Goal: Communication & Community: Answer question/provide support

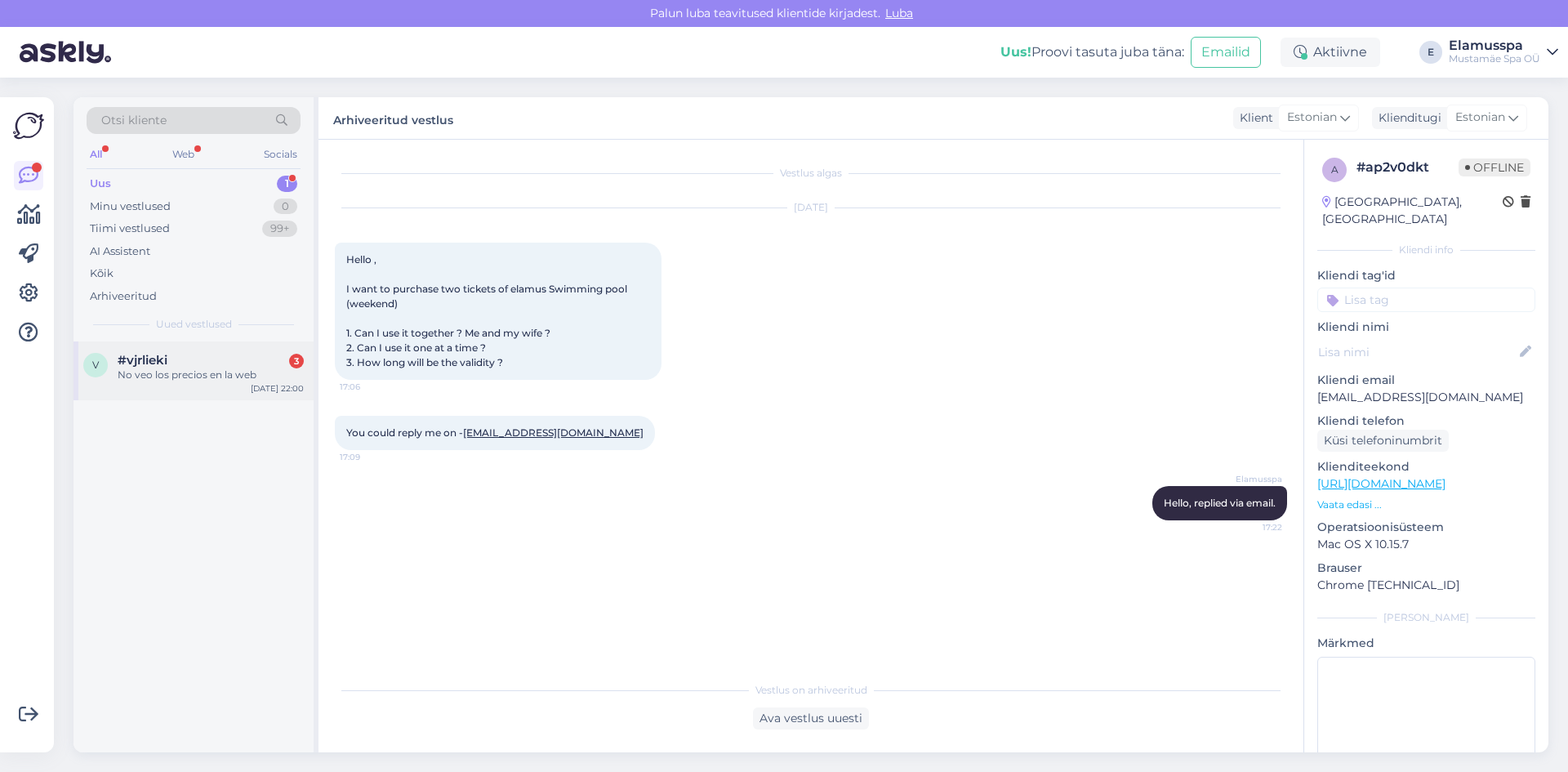
click at [141, 364] on span "#vjrlieki" at bounding box center [142, 361] width 50 height 15
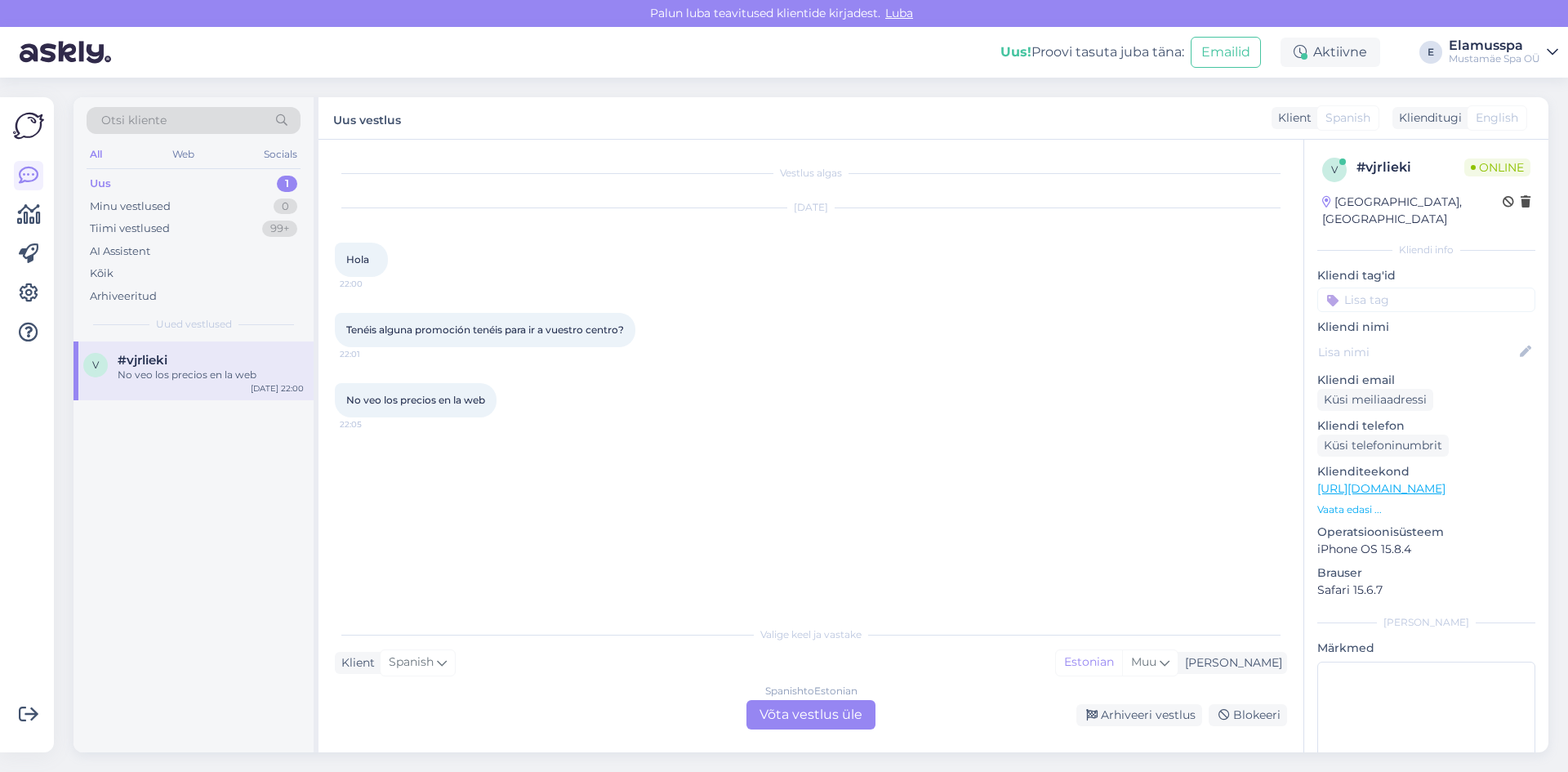
click at [849, 710] on div "Spanish to Estonian Võta vestlus üle" at bounding box center [811, 715] width 129 height 30
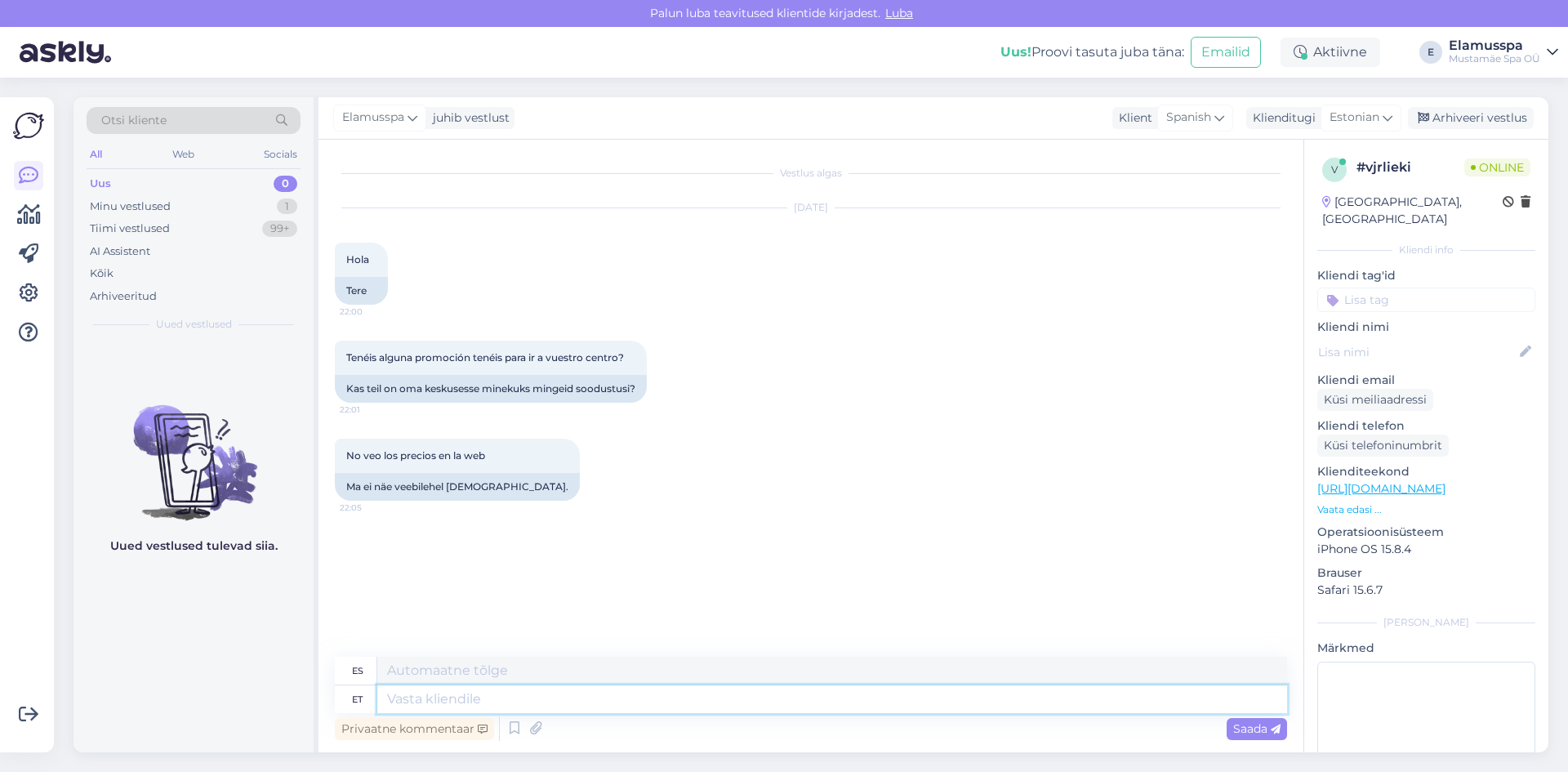
click at [438, 697] on textarea at bounding box center [832, 699] width 910 height 28
type textarea "Tere, s"
type textarea "Hola,"
type textarea "[PERSON_NAME]"
type textarea "Hola, sexo."
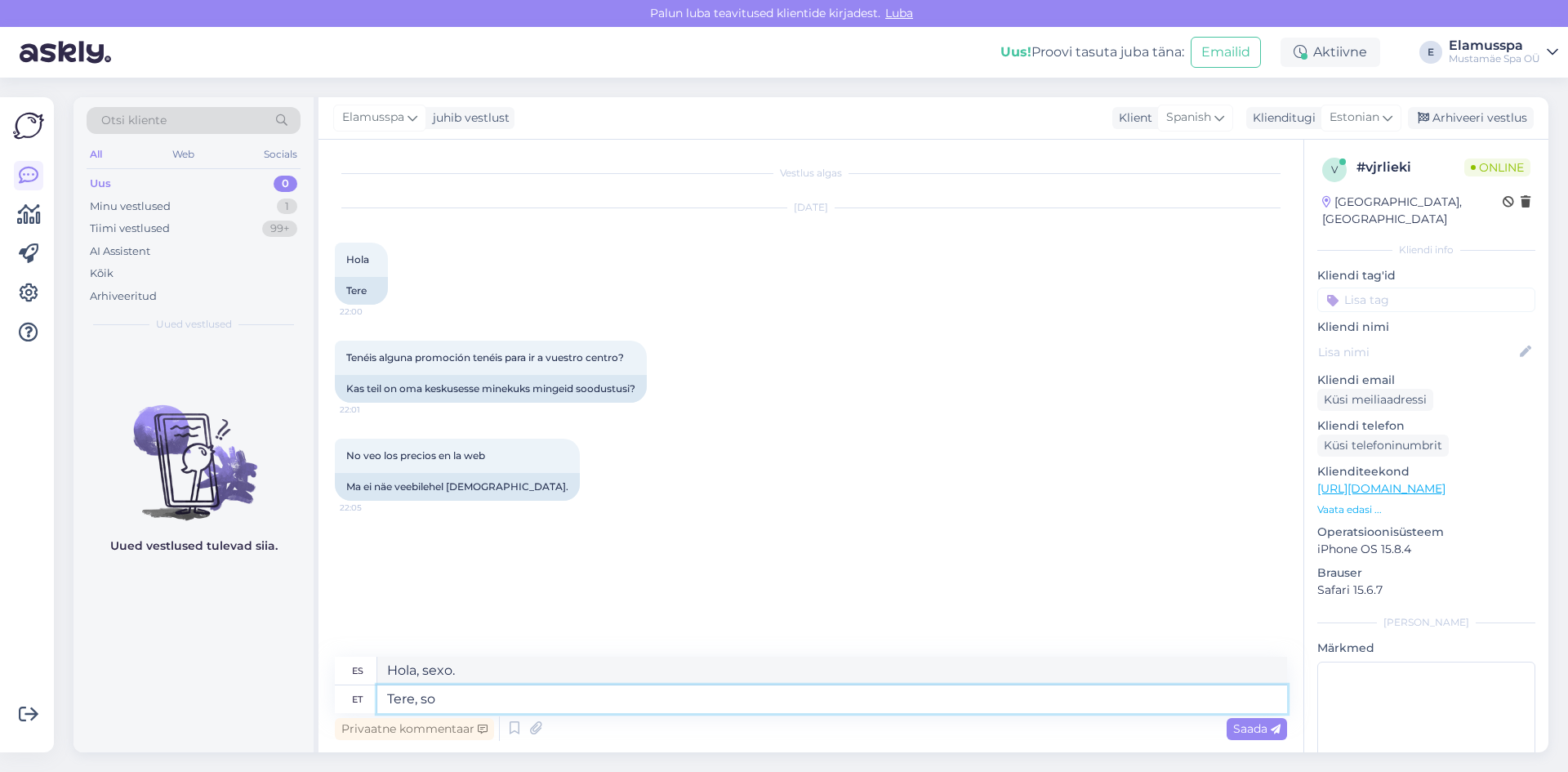
type textarea "Tere, s"
type textarea "Hola,"
type textarea "Tere, saate i"
type textarea "Hola, puedes"
type textarea "Tere, saate infot lei"
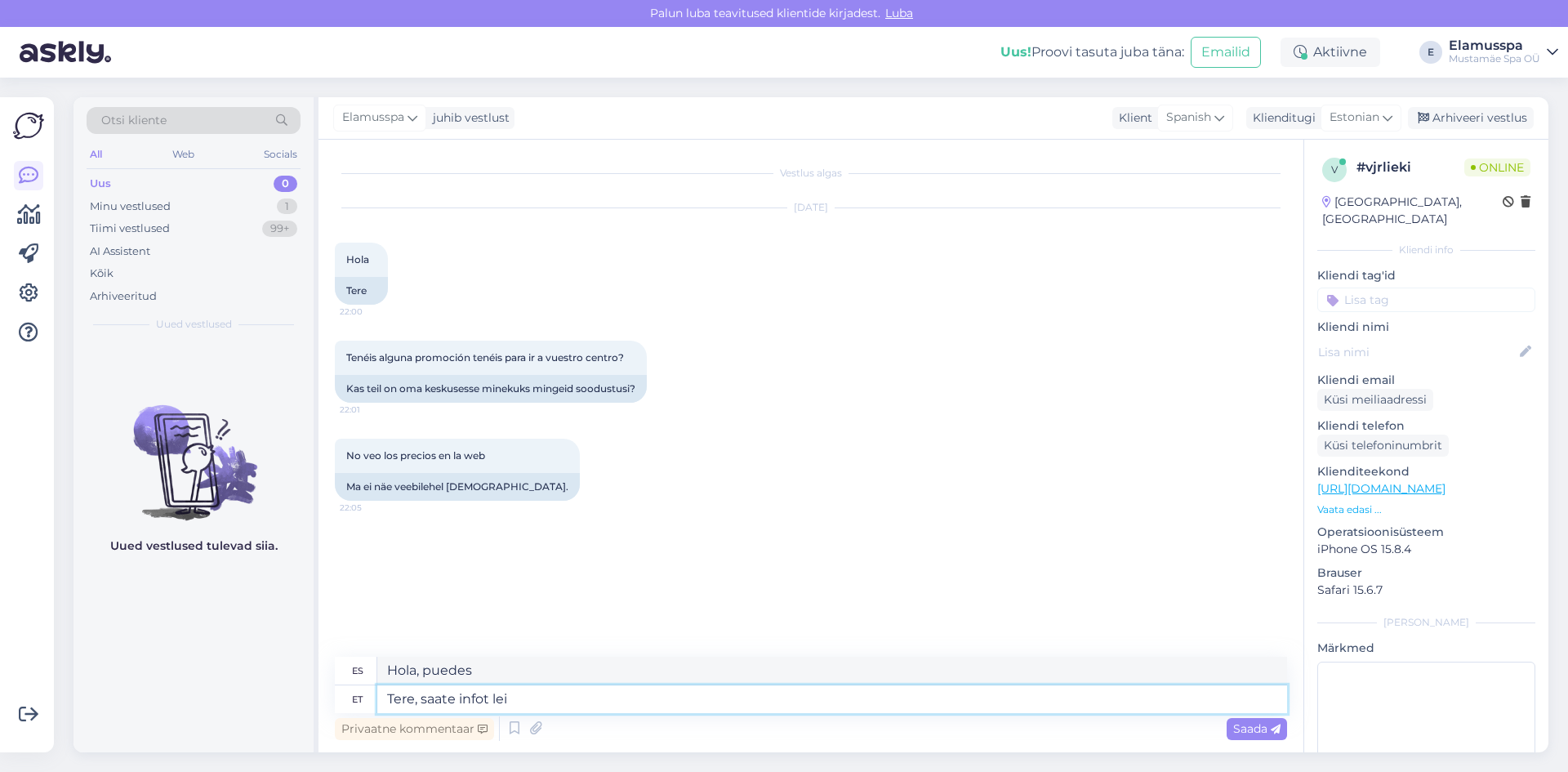
type textarea "Hola, ¿puedes darme alguna información?"
type textarea "Tere, saate infot [PERSON_NAME] si"
type textarea "Hola, puedes encontrar información"
paste textarea "[URL][DOMAIN_NAME]"
type textarea "Tere, saate infot [PERSON_NAME] siin [URL][DOMAIN_NAME]"
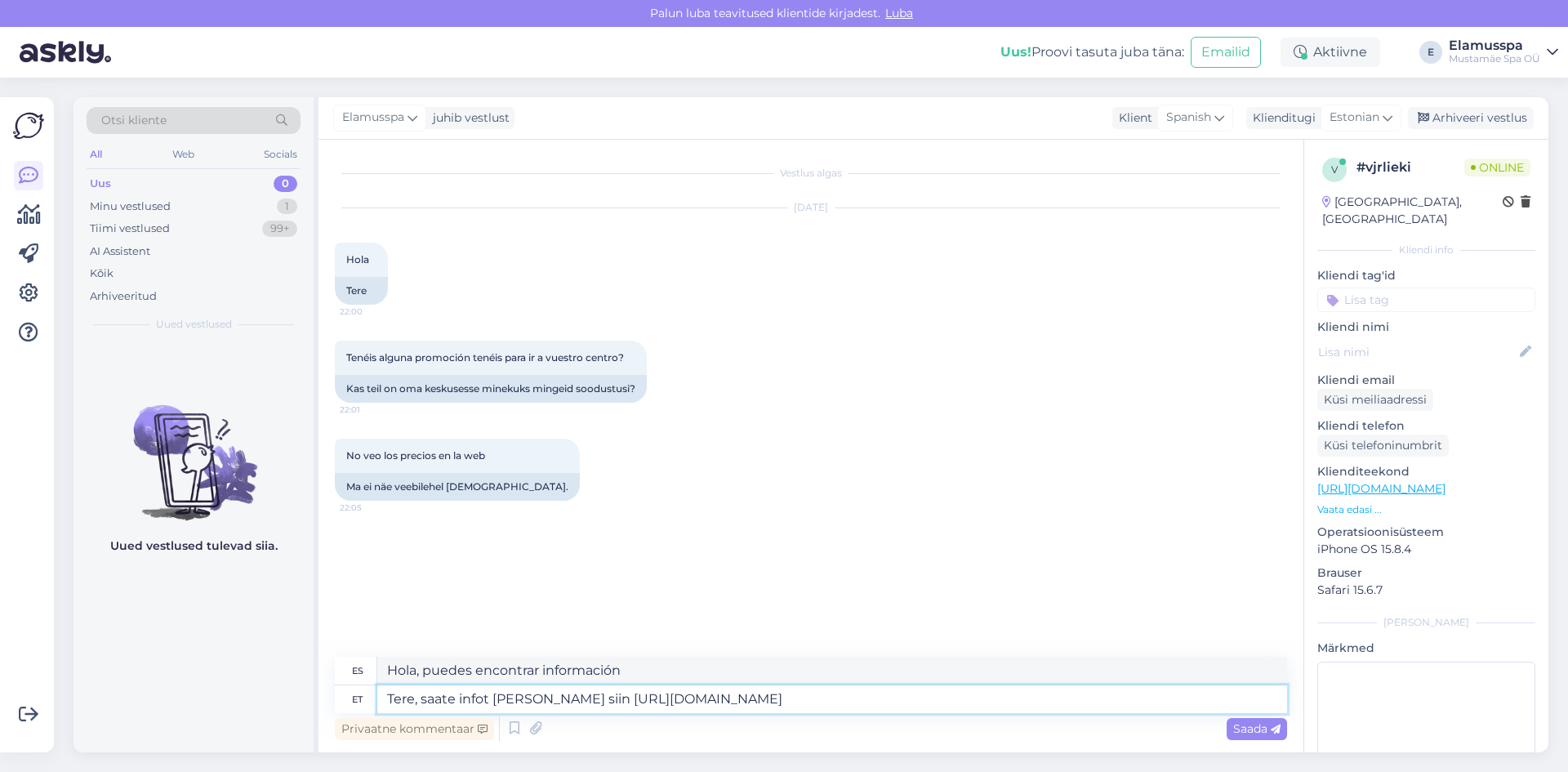
type textarea "Hola, puedes encontrar información aquí [URL][DOMAIN_NAME]"
type textarea "Tere, saate infot [PERSON_NAME] siin [URL][DOMAIN_NAME] ja"
type textarea "Hola, puedes encontrar información aquí [URL][DOMAIN_NAME] y"
paste textarea "[URL][DOMAIN_NAME]"
type textarea "Tere, saate infot [PERSON_NAME] siin [URL][DOMAIN_NAME] ja [URL][DOMAIN_NAME]"
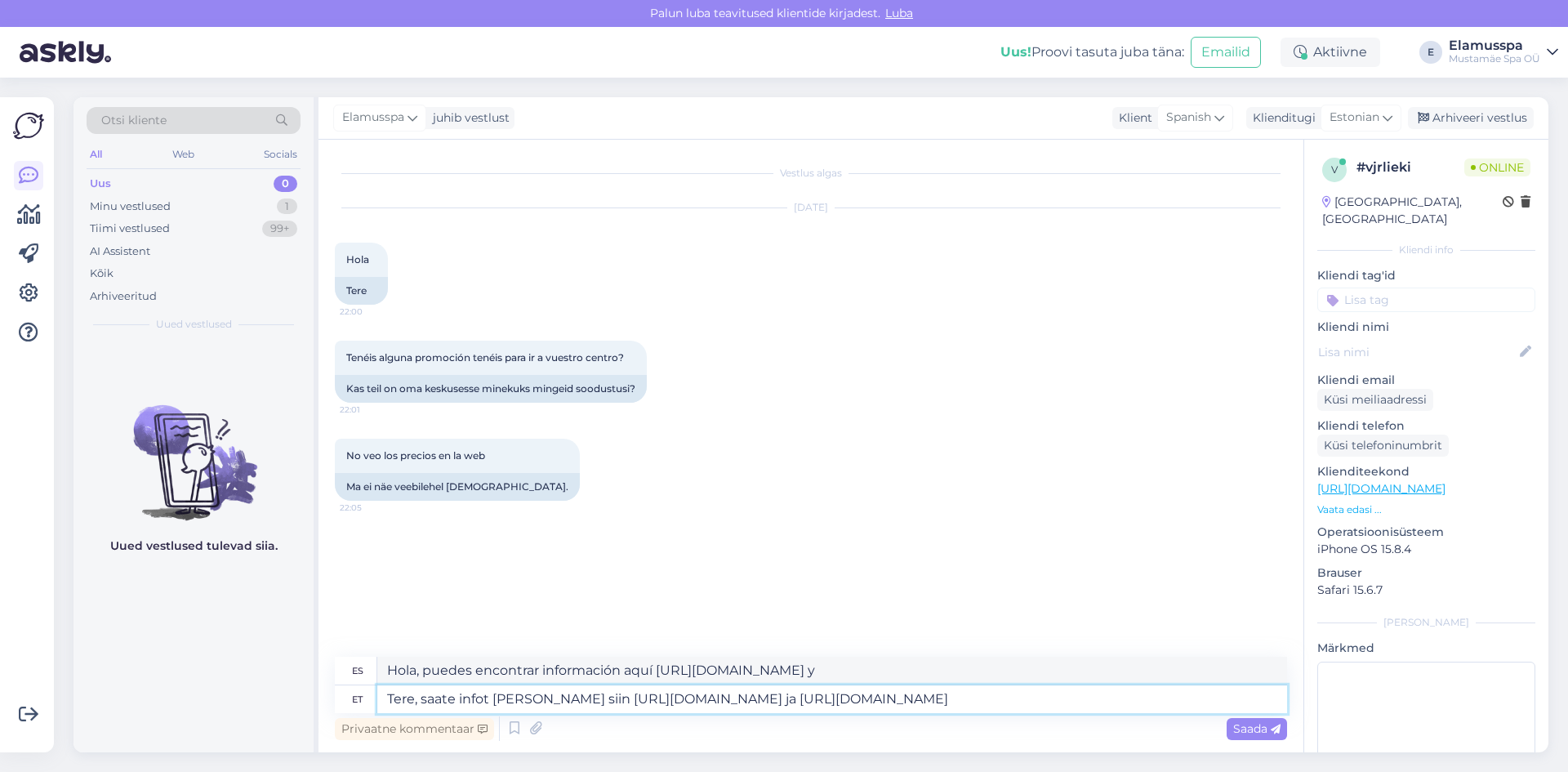
type textarea "Hola, puede encontrar información aquí [URL][DOMAIN_NAME] y [URL][DOMAIN_NAME]"
type textarea "Tere, saate infot [PERSON_NAME] siin [URL][DOMAIN_NAME] ja [URL][DOMAIN_NAME]"
click at [1235, 723] on span "Saada" at bounding box center [1258, 728] width 48 height 15
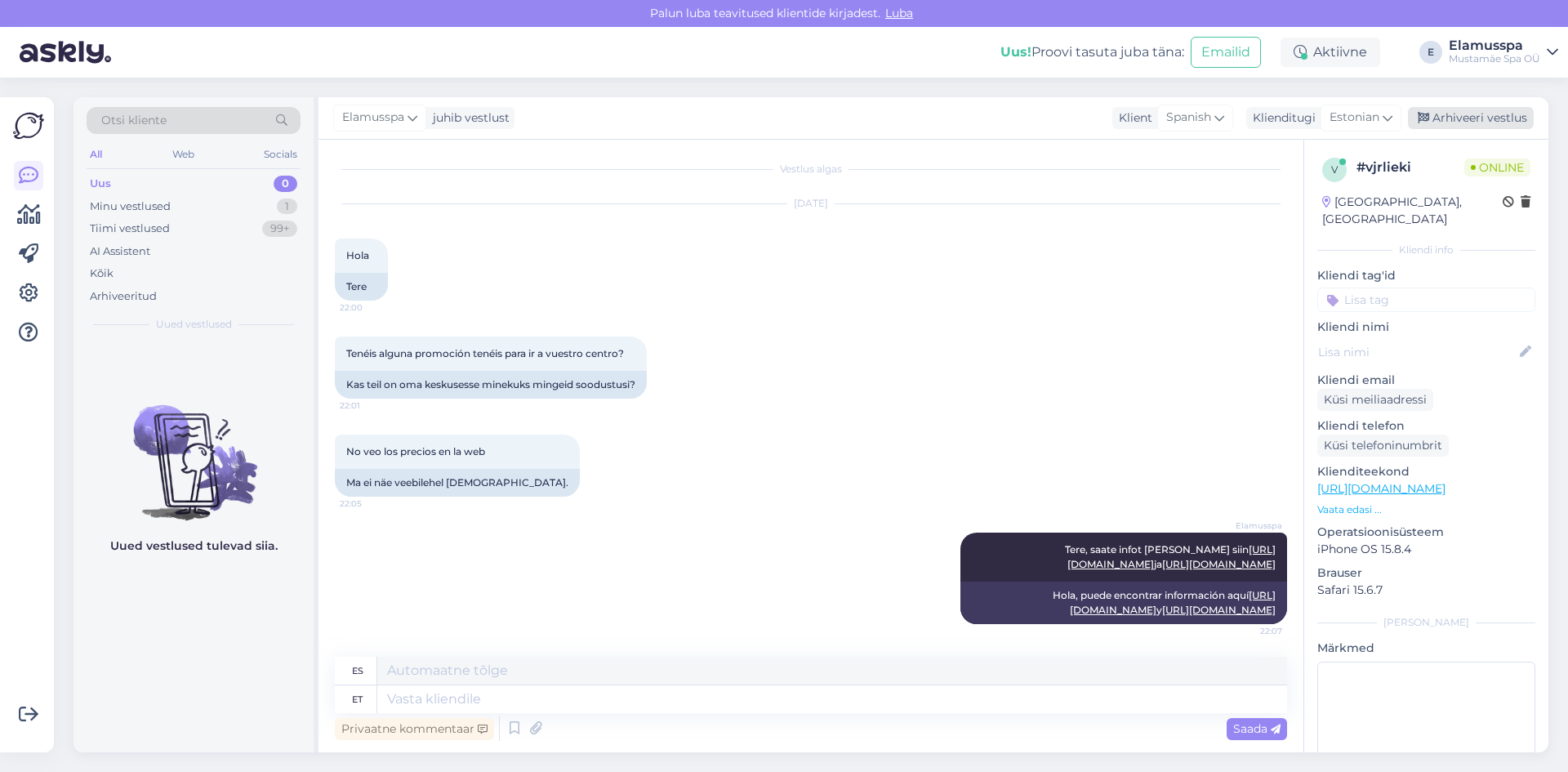
click at [1464, 122] on div "Arhiveeri vestlus" at bounding box center [1470, 117] width 126 height 22
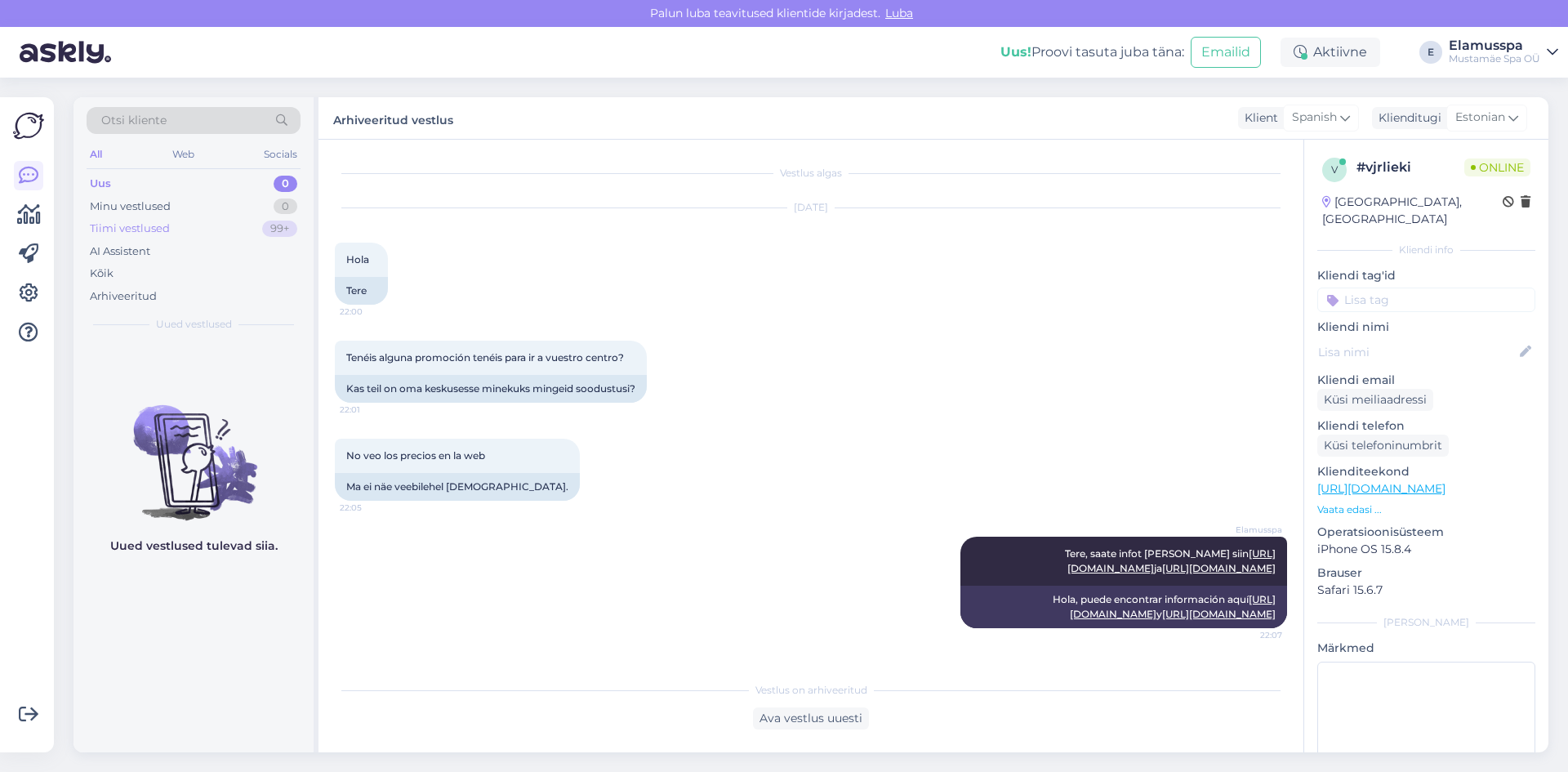
click at [264, 227] on div "99+" at bounding box center [279, 228] width 35 height 16
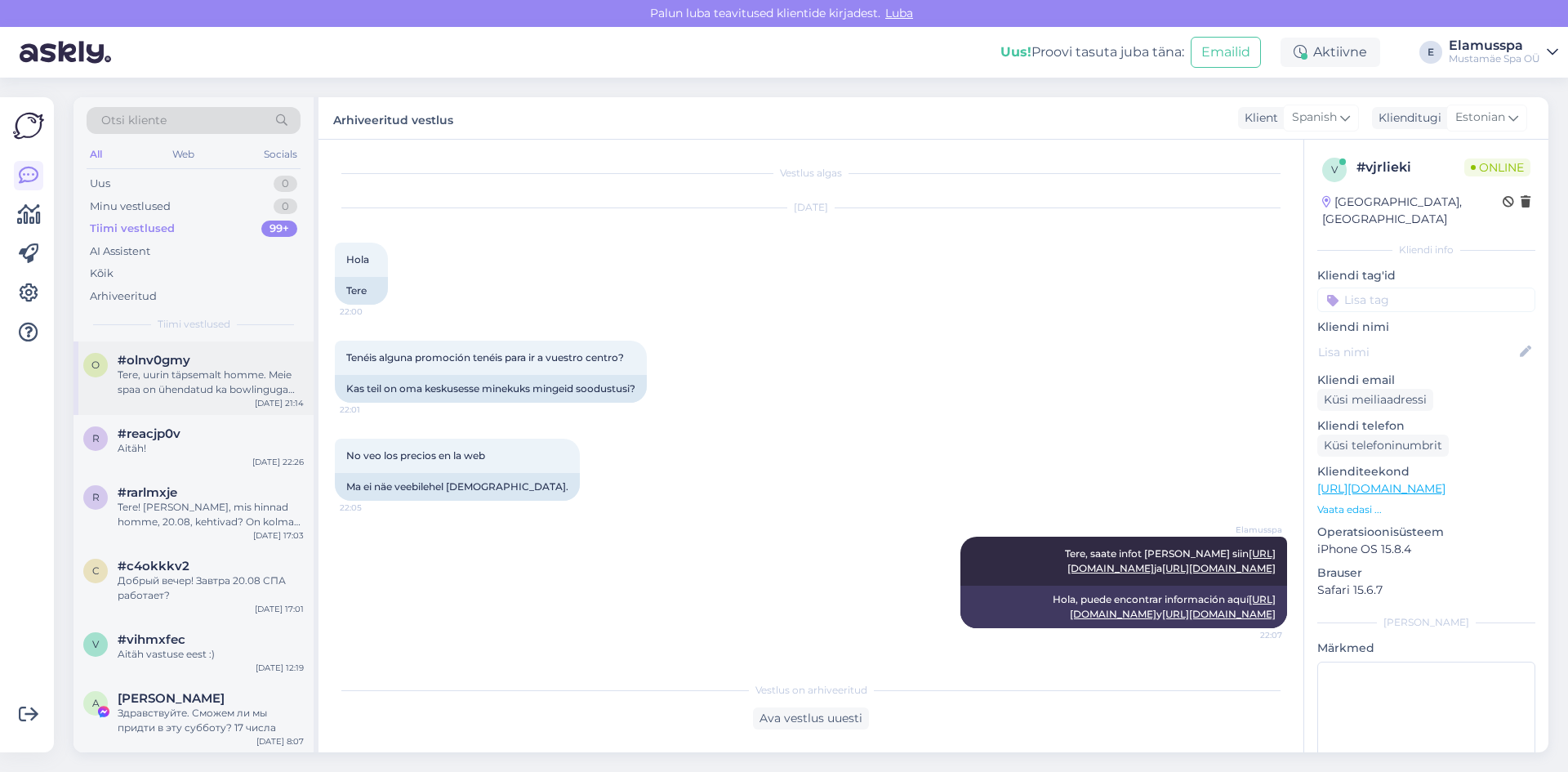
click at [243, 371] on div "Tere, uurin täpsemalt homme. Meie spaa on ühendatud ka bowlinguga teisel korrus…" at bounding box center [210, 382] width 186 height 30
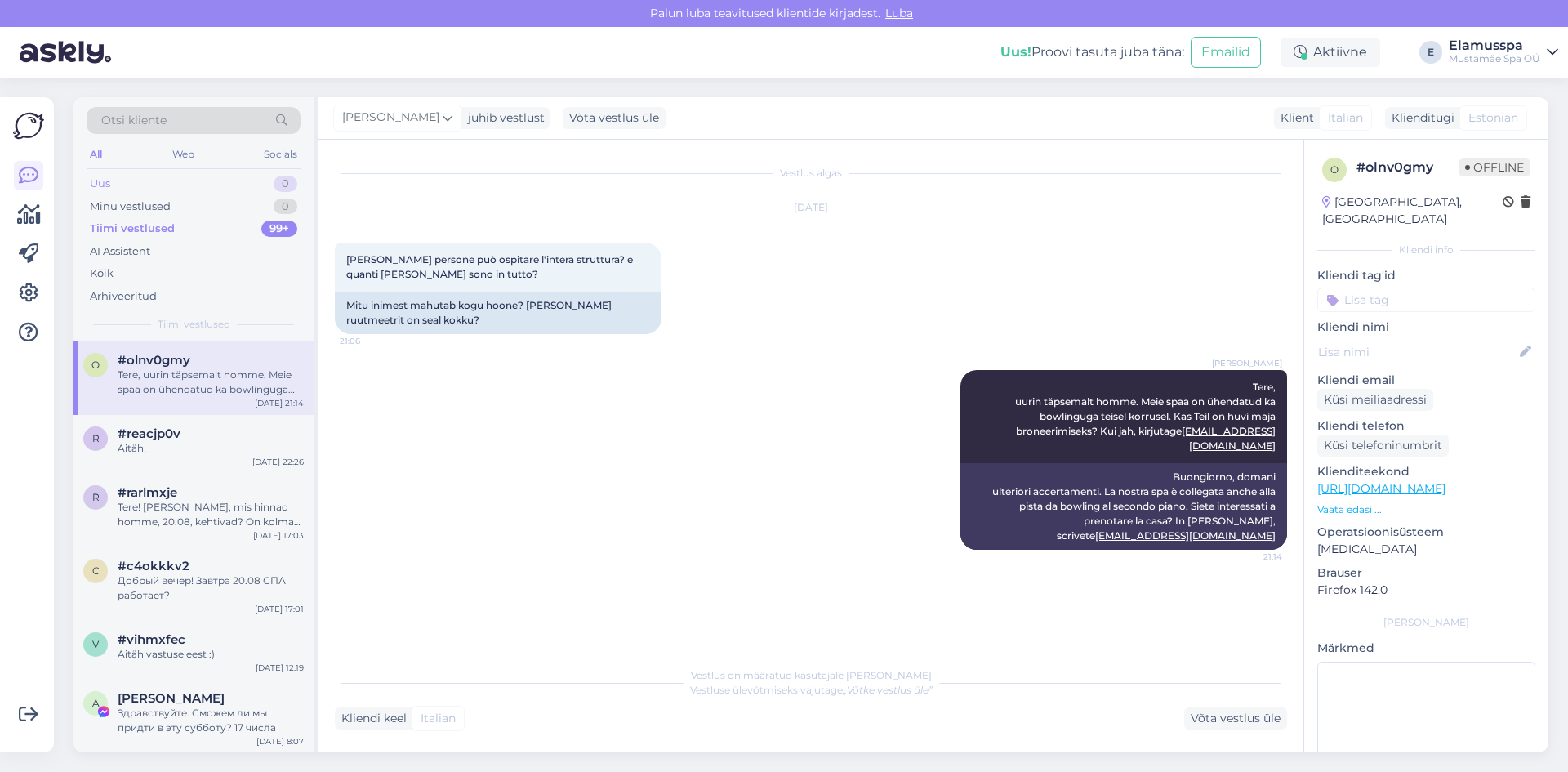
click at [222, 183] on div "Uus 0" at bounding box center [193, 184] width 214 height 23
